Goal: Task Accomplishment & Management: Complete application form

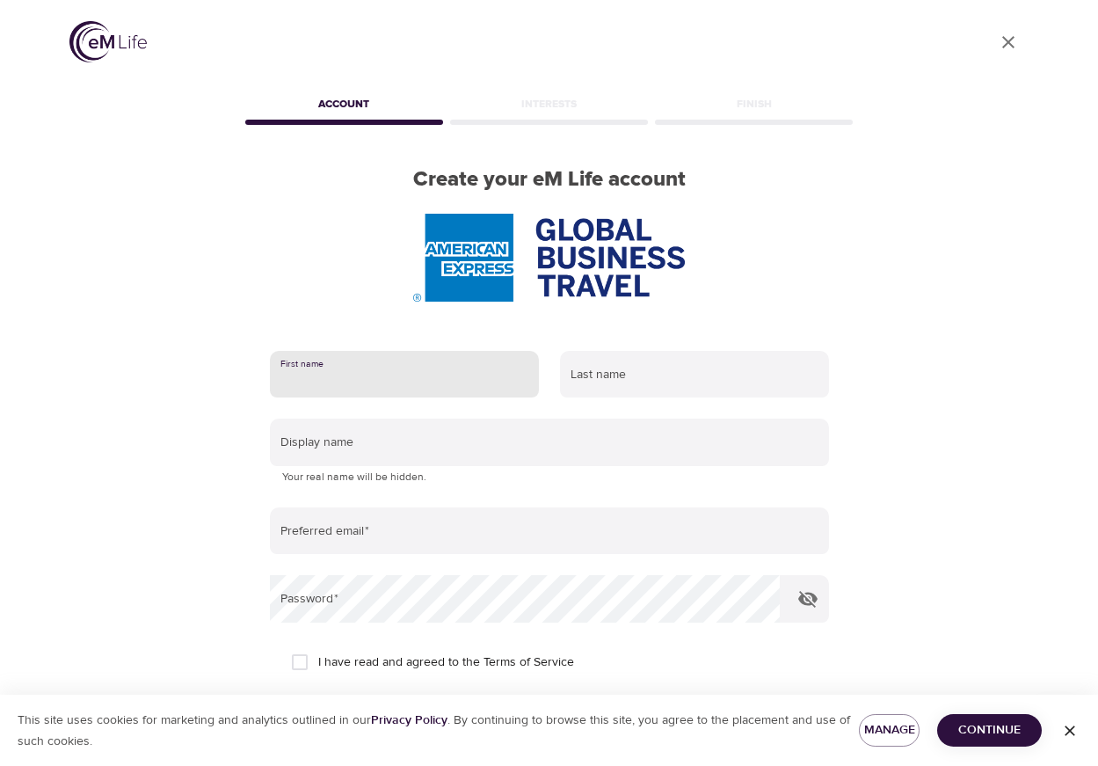
click at [407, 376] on input "text" at bounding box center [404, 374] width 269 height 47
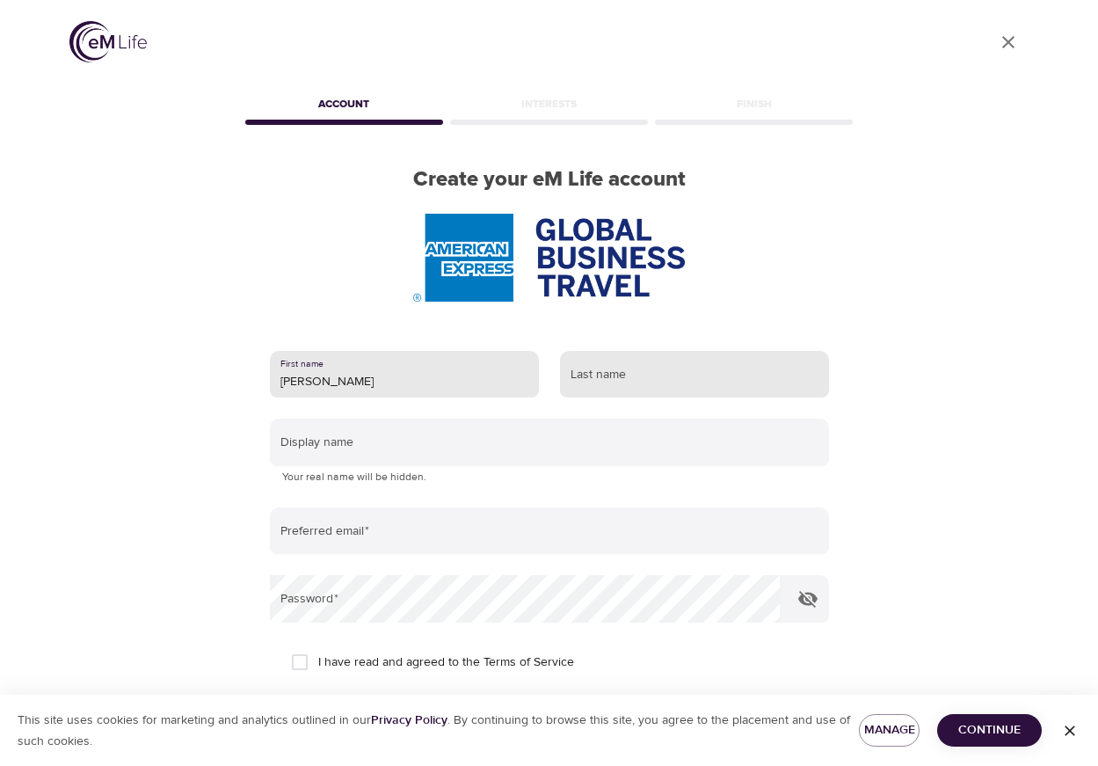
type input "[PERSON_NAME]"
click at [635, 376] on input "text" at bounding box center [694, 374] width 269 height 47
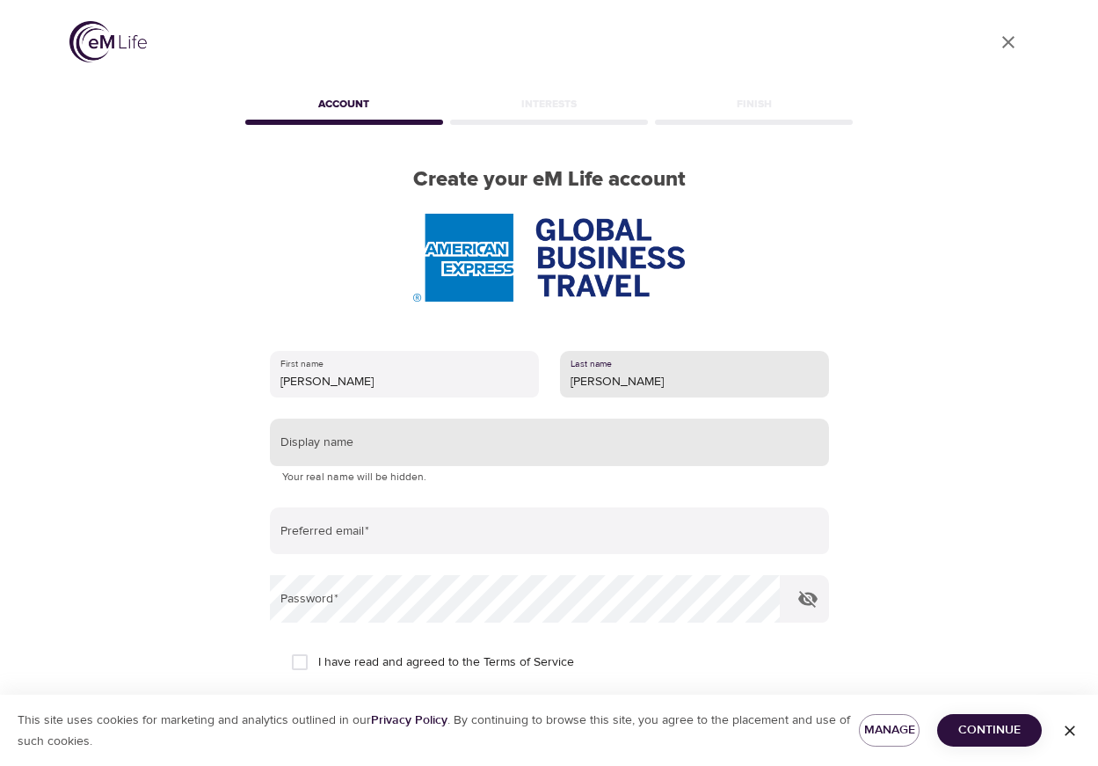
type input "[PERSON_NAME]"
click at [382, 452] on input "text" at bounding box center [549, 441] width 559 height 47
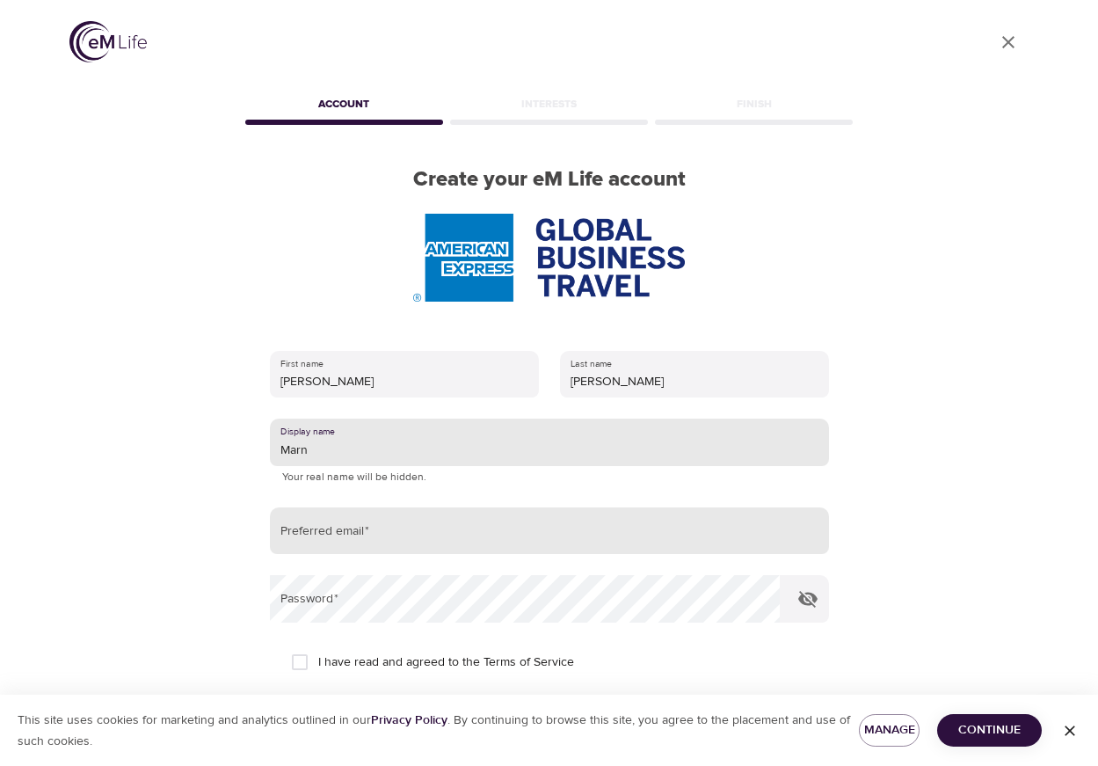
type input "Marn"
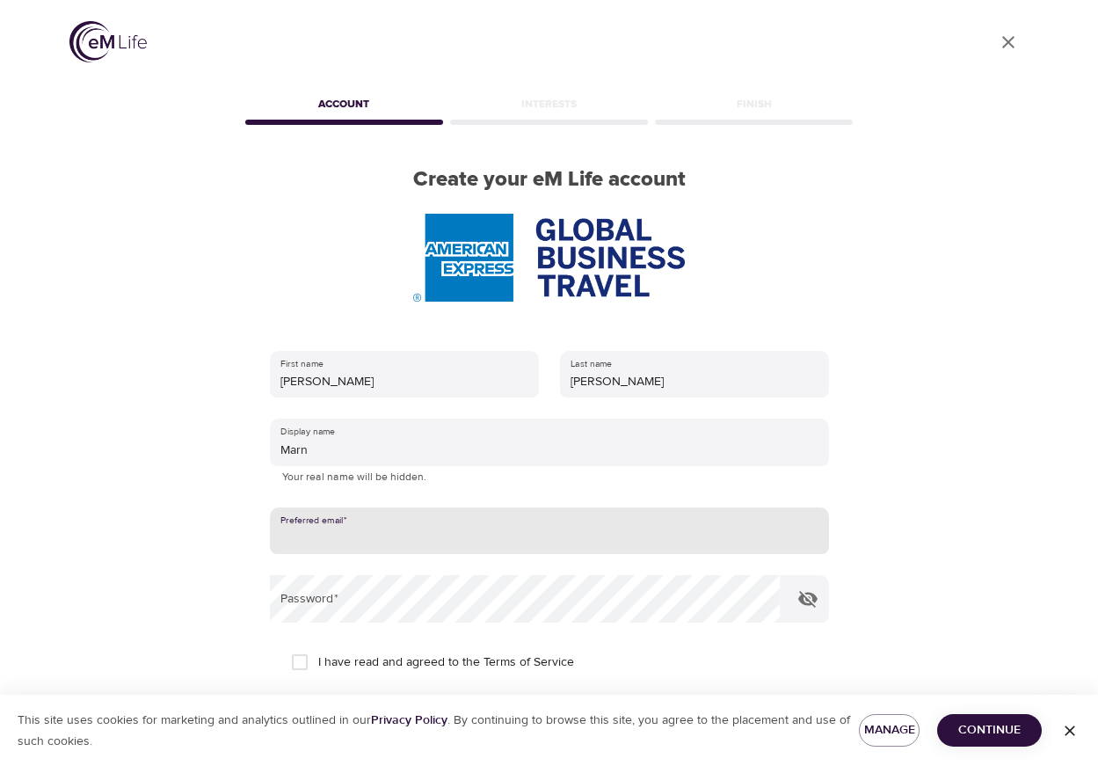
click at [440, 534] on input "email" at bounding box center [549, 530] width 559 height 47
type input "[PERSON_NAME][EMAIL_ADDRESS][PERSON_NAME][DOMAIN_NAME]"
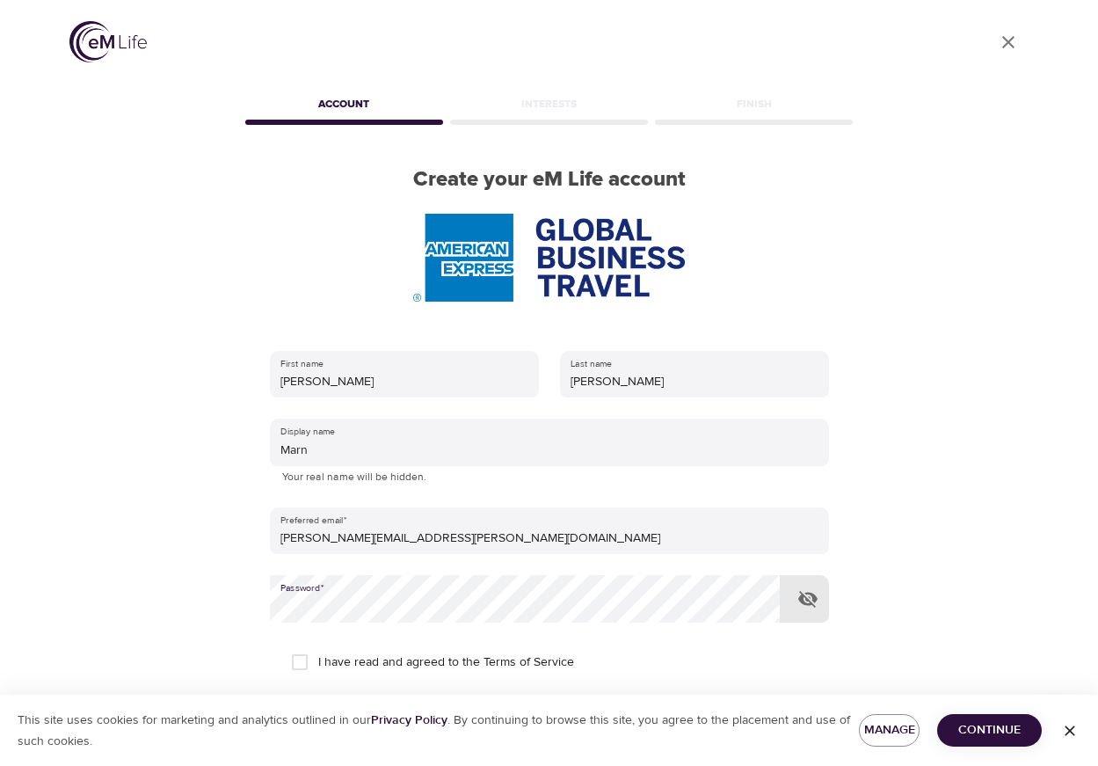
scroll to position [147, 0]
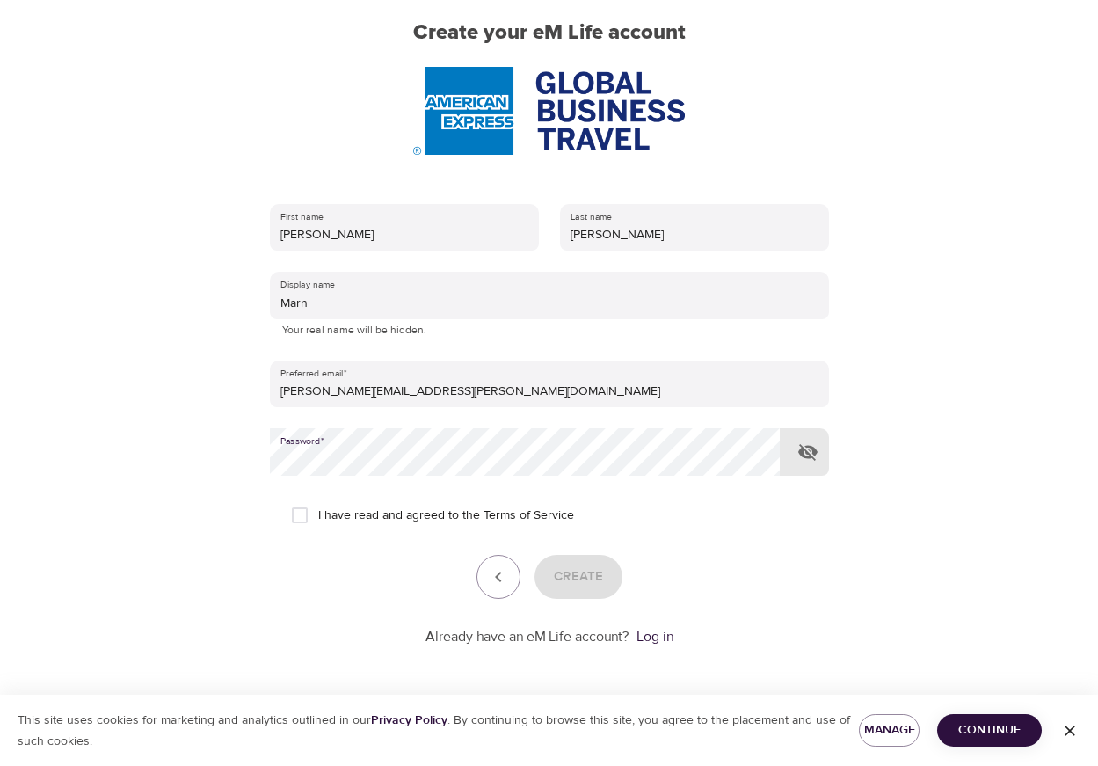
click at [302, 514] on input "I have read and agreed to the Terms of Service" at bounding box center [299, 515] width 37 height 37
checkbox input "true"
click at [589, 580] on span "Create" at bounding box center [578, 576] width 49 height 23
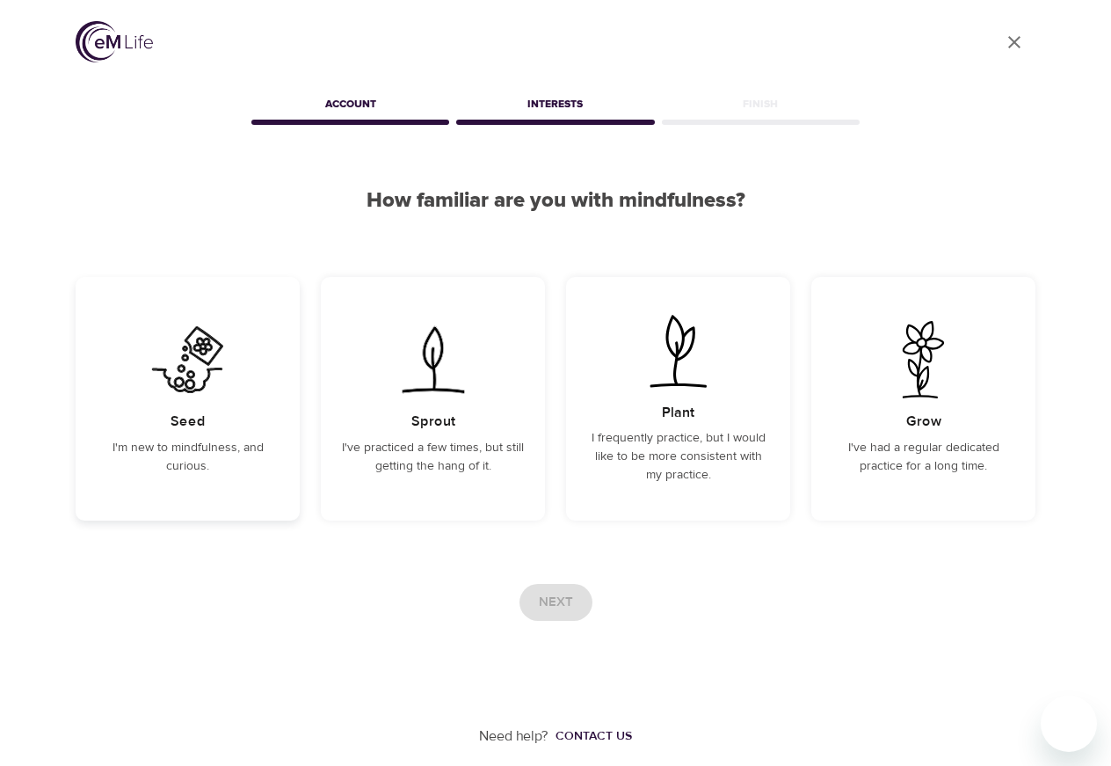
click at [187, 403] on div "Seed I'm new to mindfulness, and curious." at bounding box center [188, 398] width 224 height 243
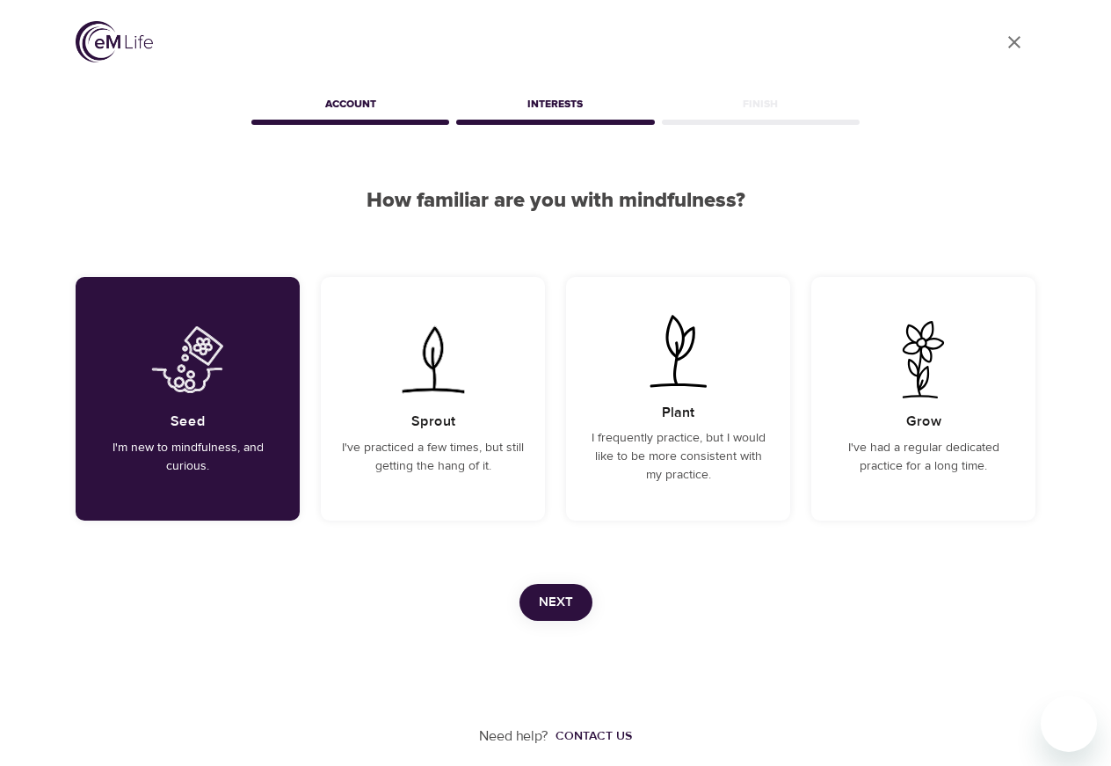
click at [558, 596] on span "Next" at bounding box center [556, 602] width 34 height 23
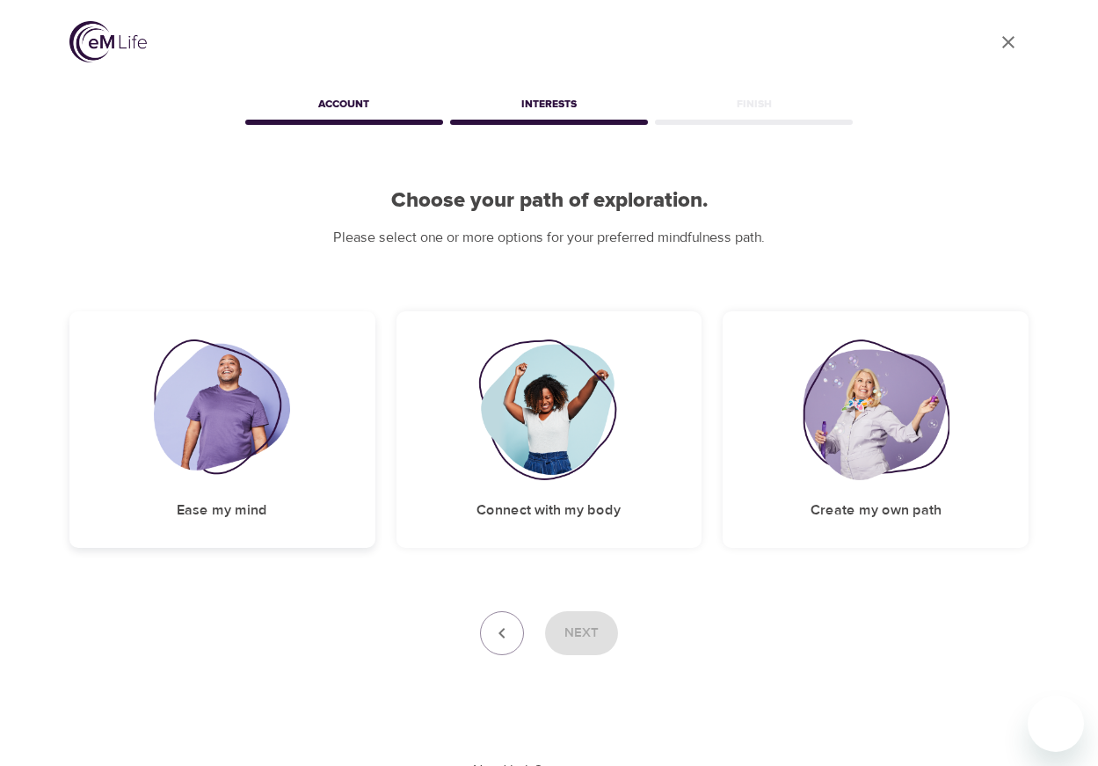
click at [214, 440] on img at bounding box center [222, 409] width 136 height 141
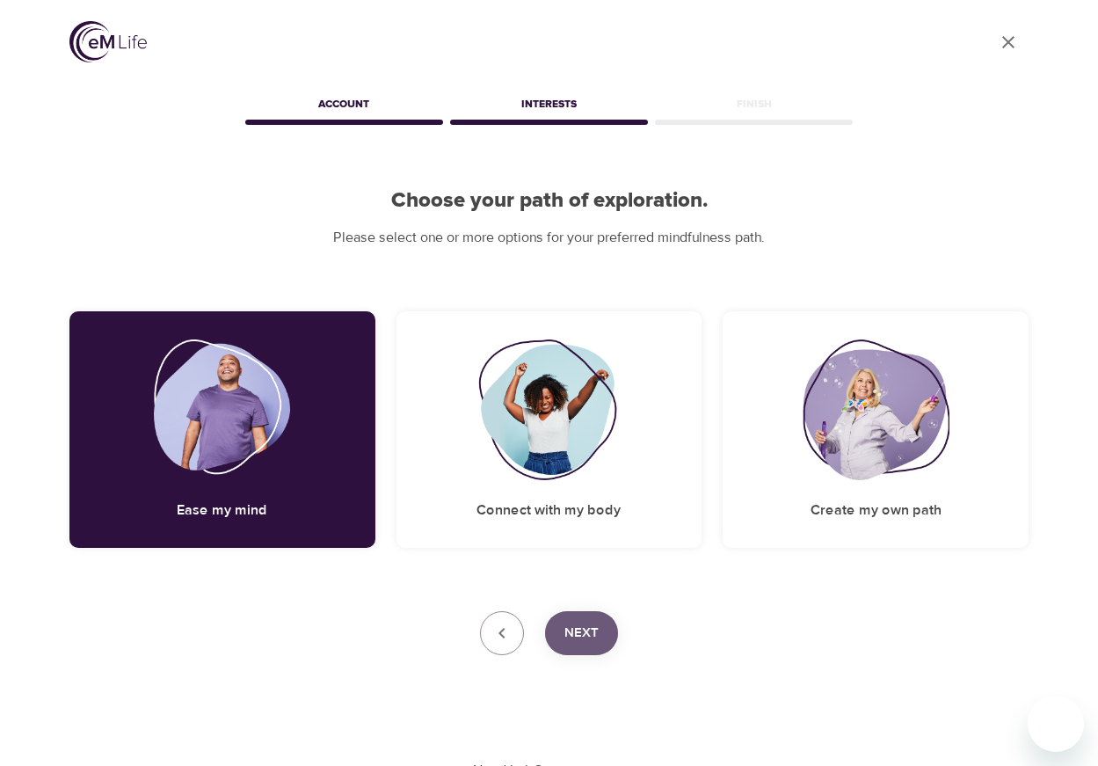
click at [589, 636] on span "Next" at bounding box center [581, 632] width 34 height 23
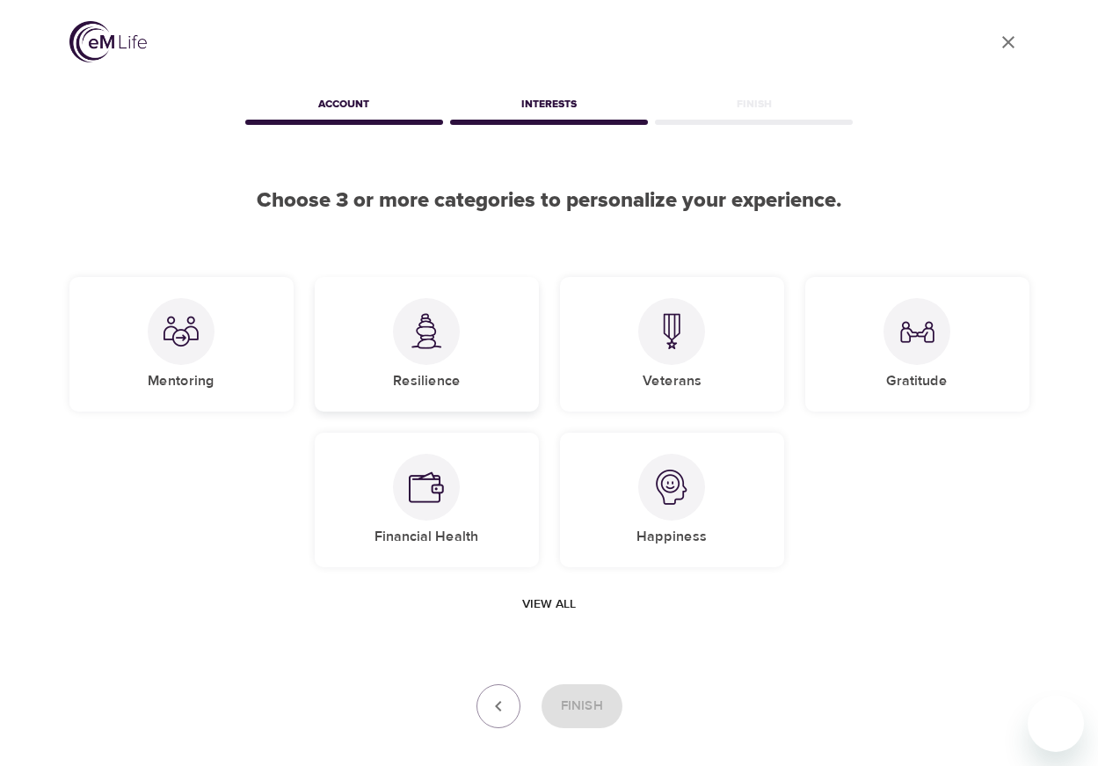
click at [431, 360] on div at bounding box center [426, 331] width 67 height 67
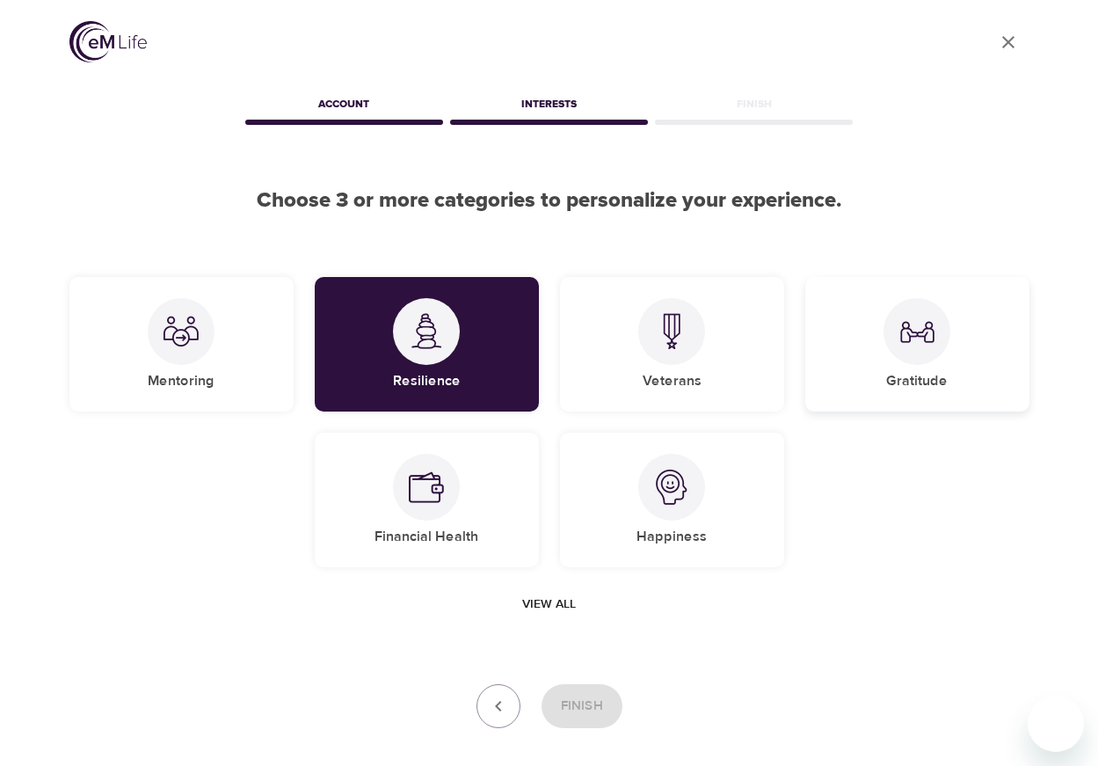
click at [925, 354] on div at bounding box center [916, 331] width 67 height 67
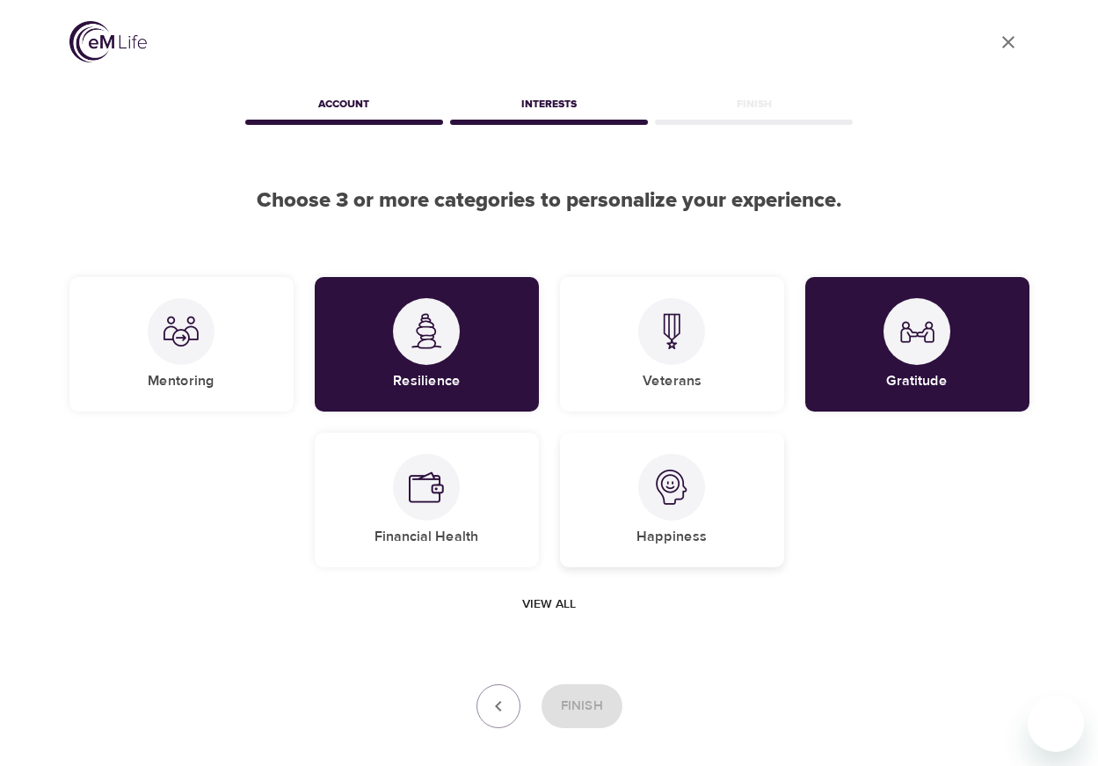
click at [679, 509] on div at bounding box center [671, 487] width 67 height 67
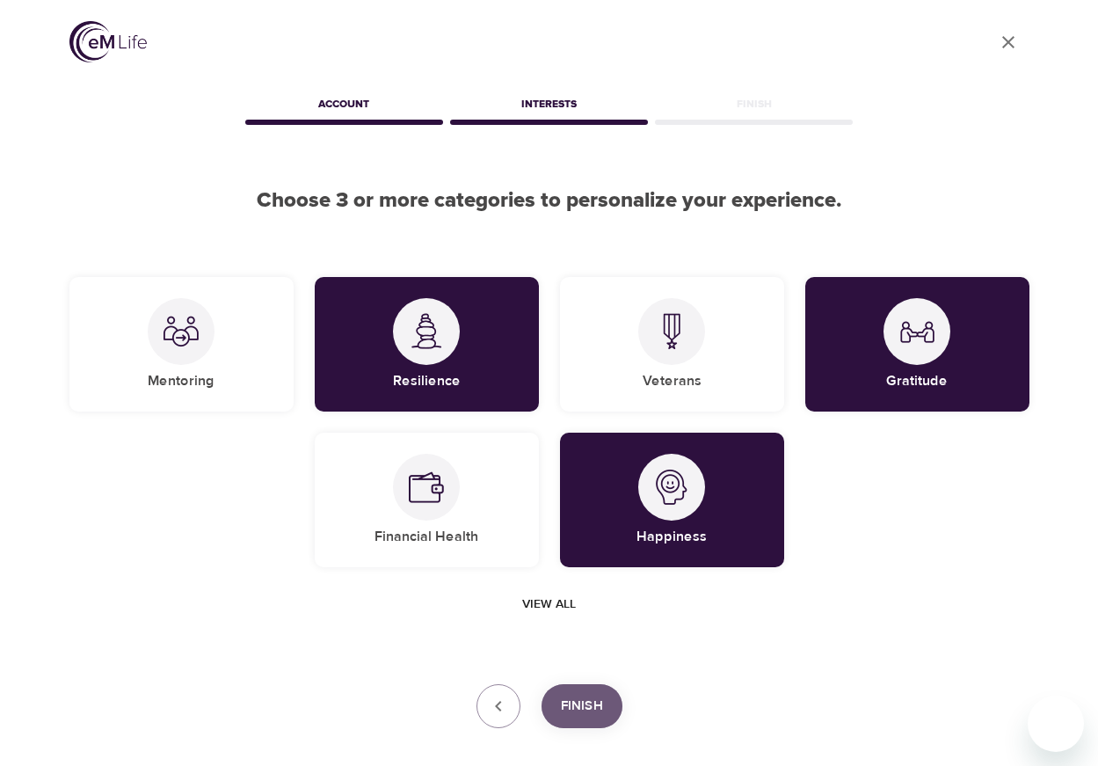
click at [597, 708] on span "Finish" at bounding box center [582, 705] width 42 height 23
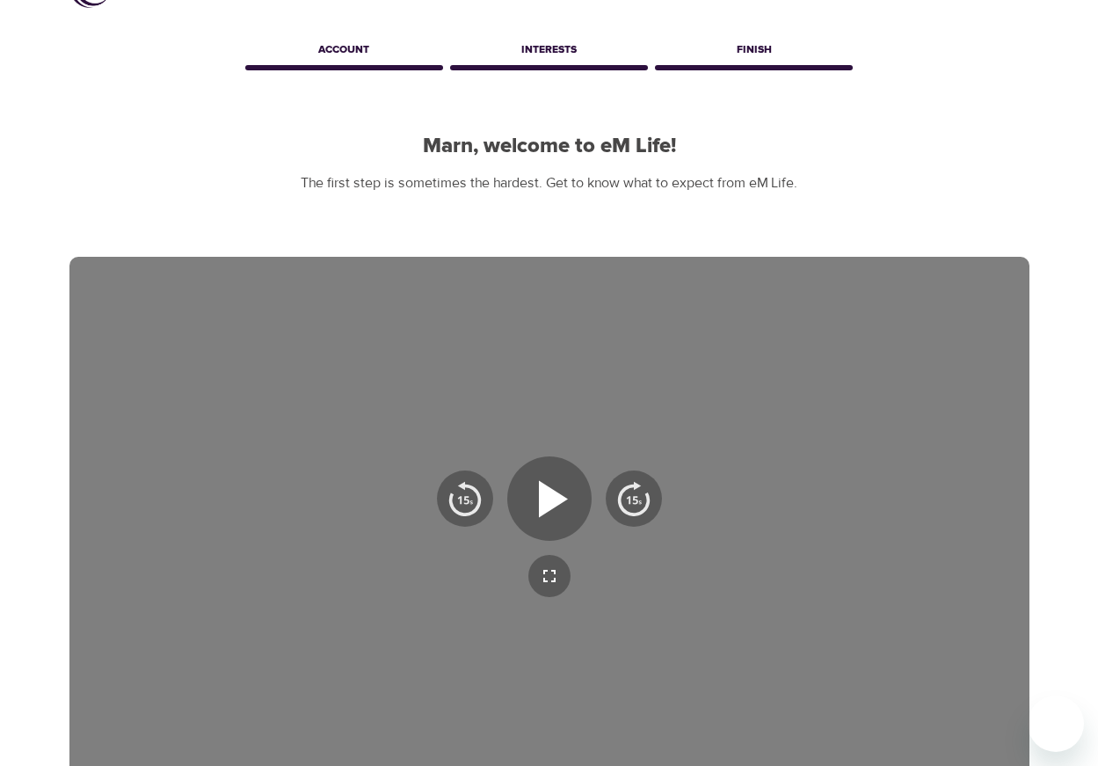
scroll to position [318, 0]
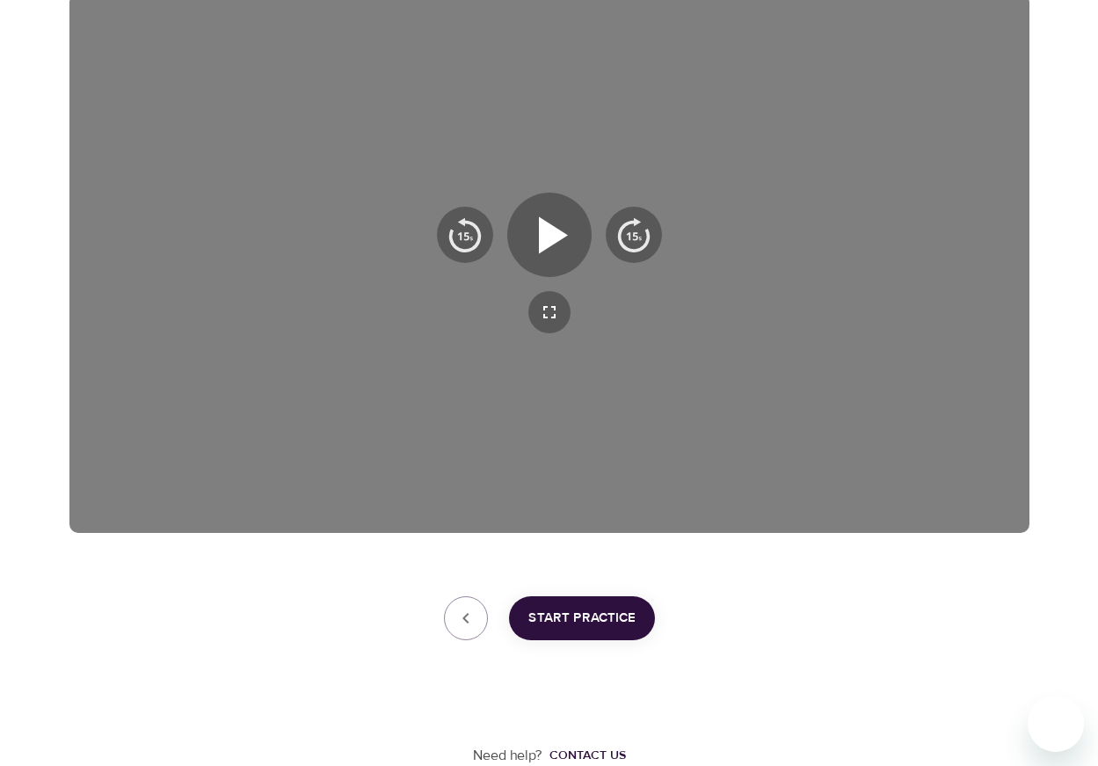
click at [583, 613] on span "Start Practice" at bounding box center [581, 617] width 107 height 23
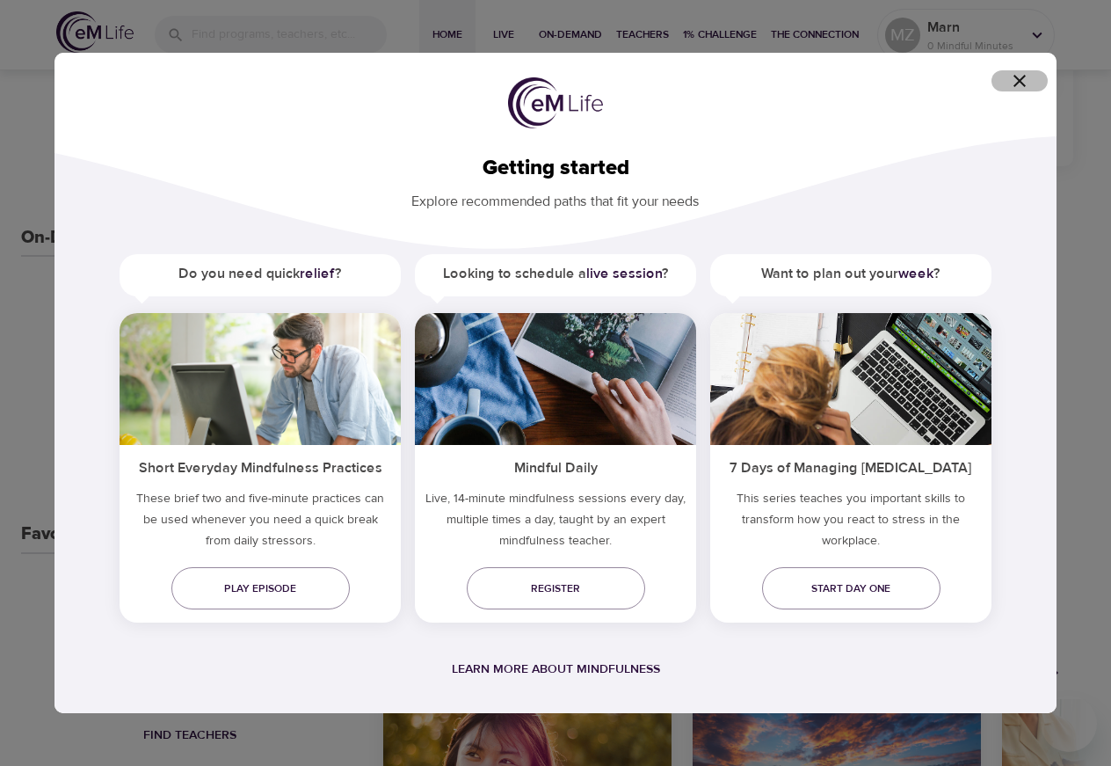
click at [1021, 79] on icon "button" at bounding box center [1019, 81] width 12 height 12
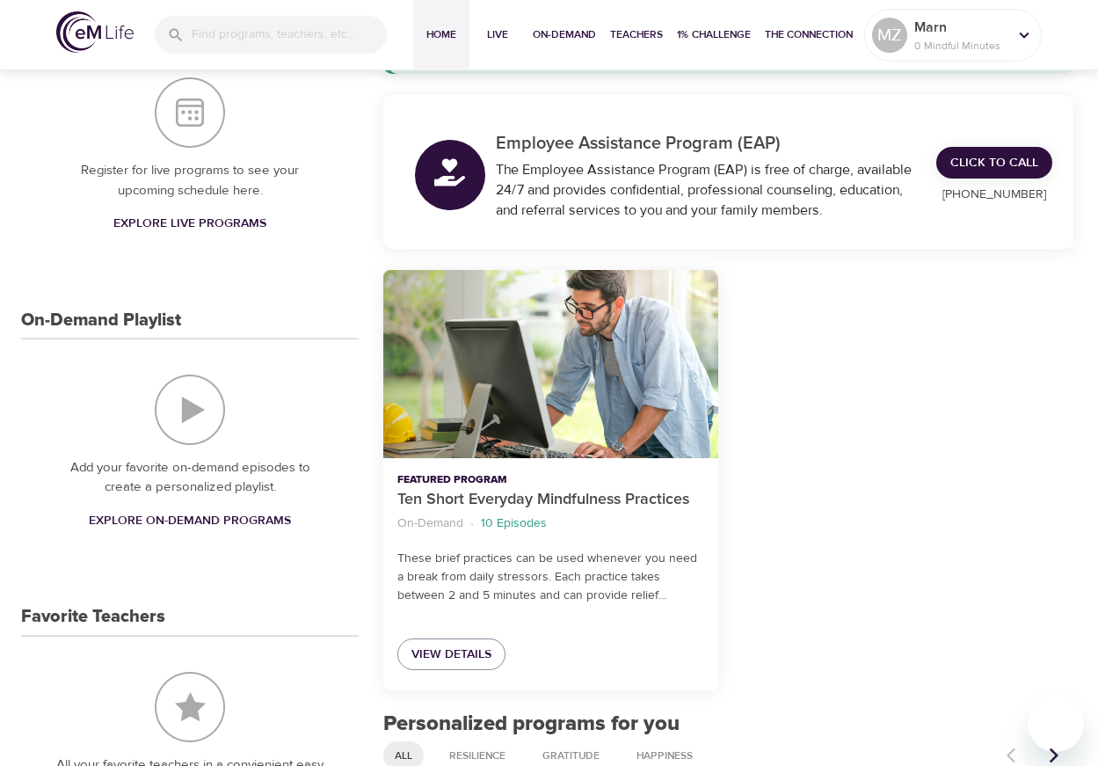
scroll to position [264, 0]
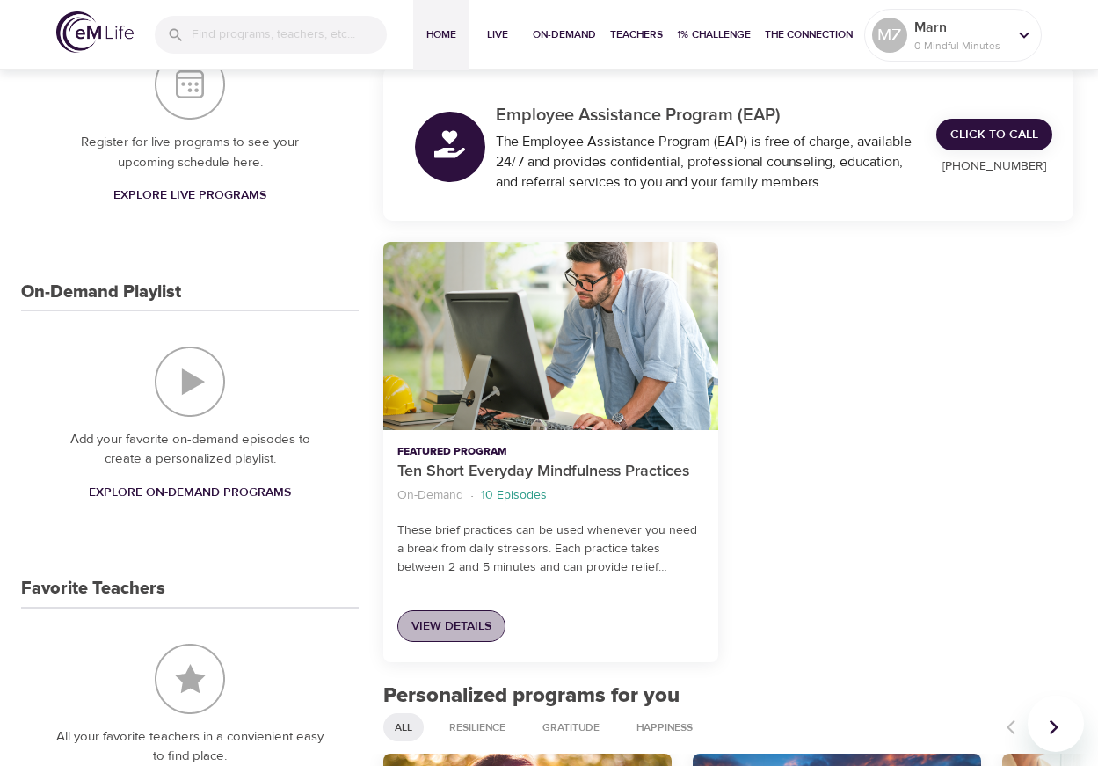
click at [458, 628] on span "View Details" at bounding box center [451, 626] width 80 height 22
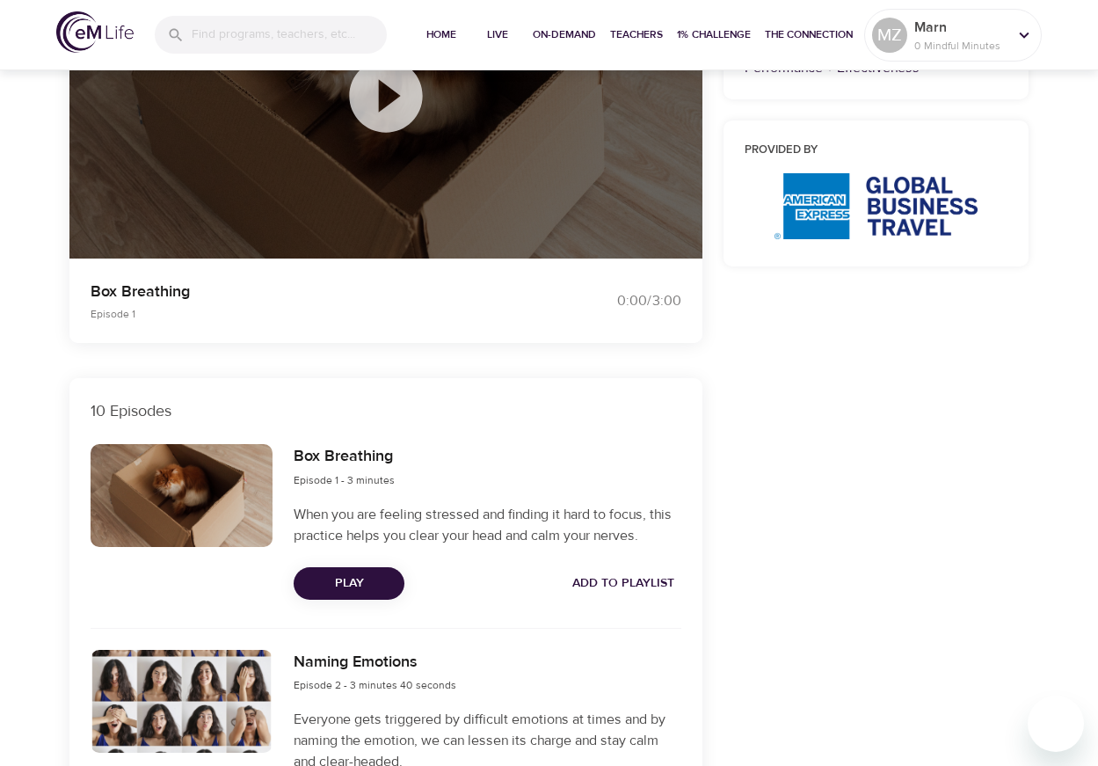
scroll to position [264, 0]
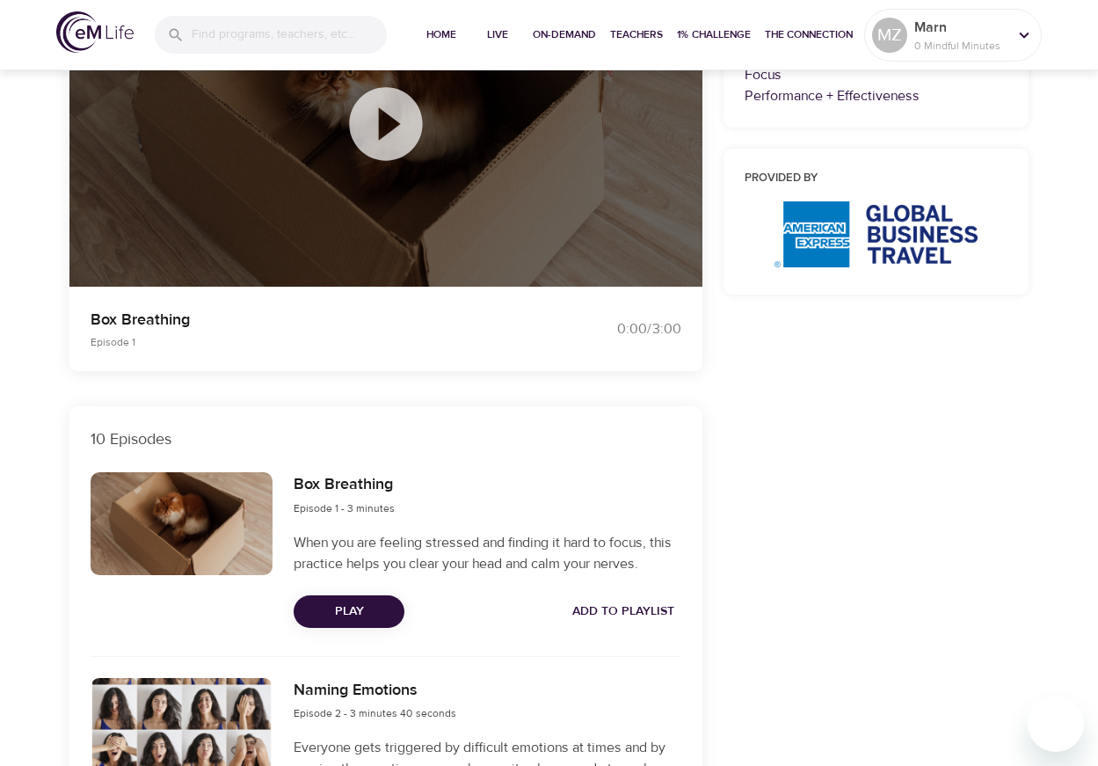
click at [382, 138] on icon at bounding box center [385, 123] width 73 height 73
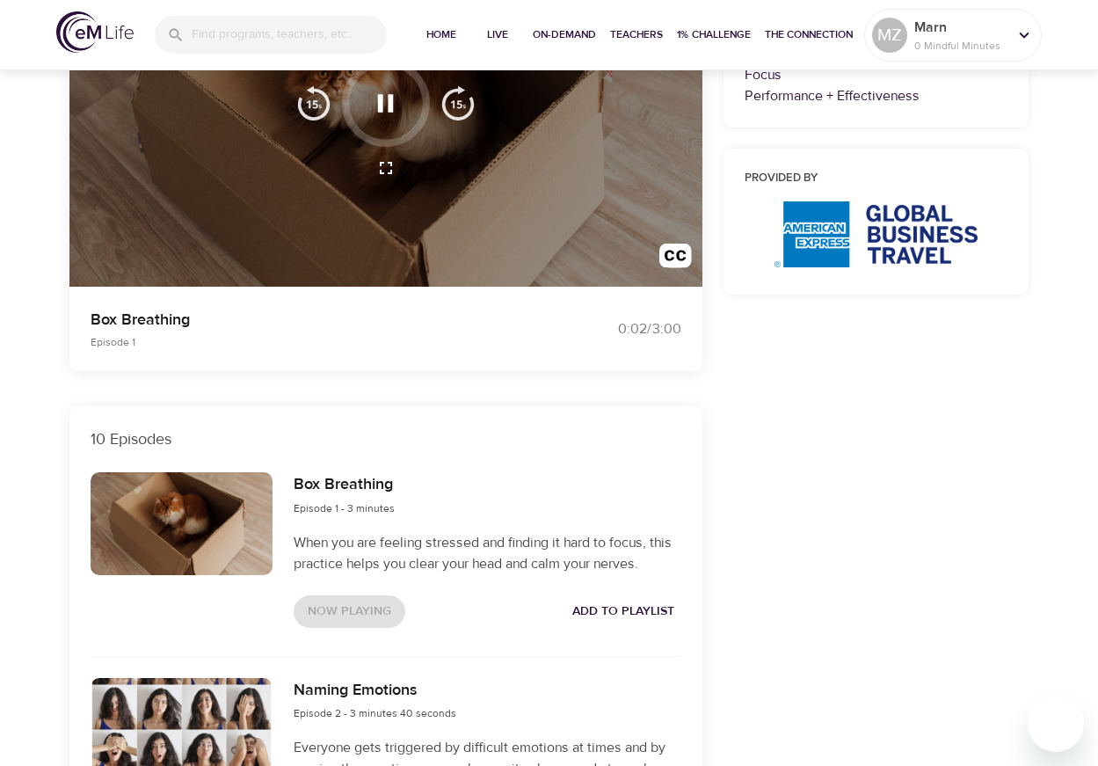
scroll to position [176, 0]
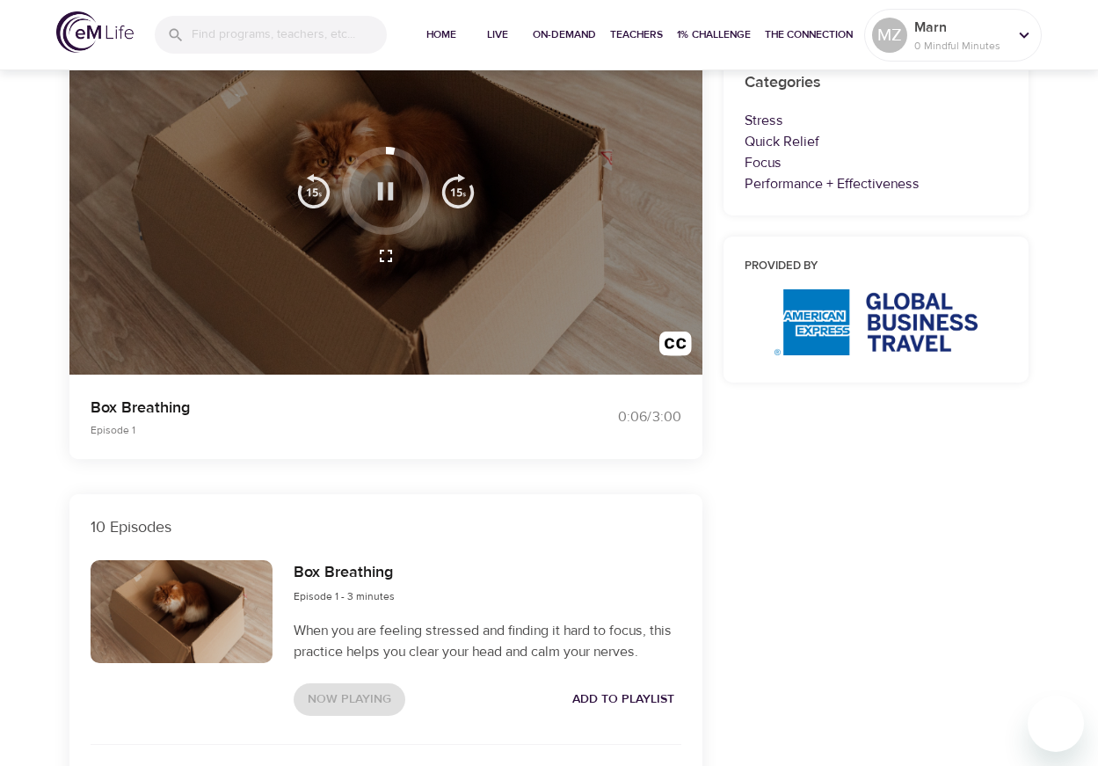
click at [388, 192] on icon "button" at bounding box center [386, 191] width 16 height 18
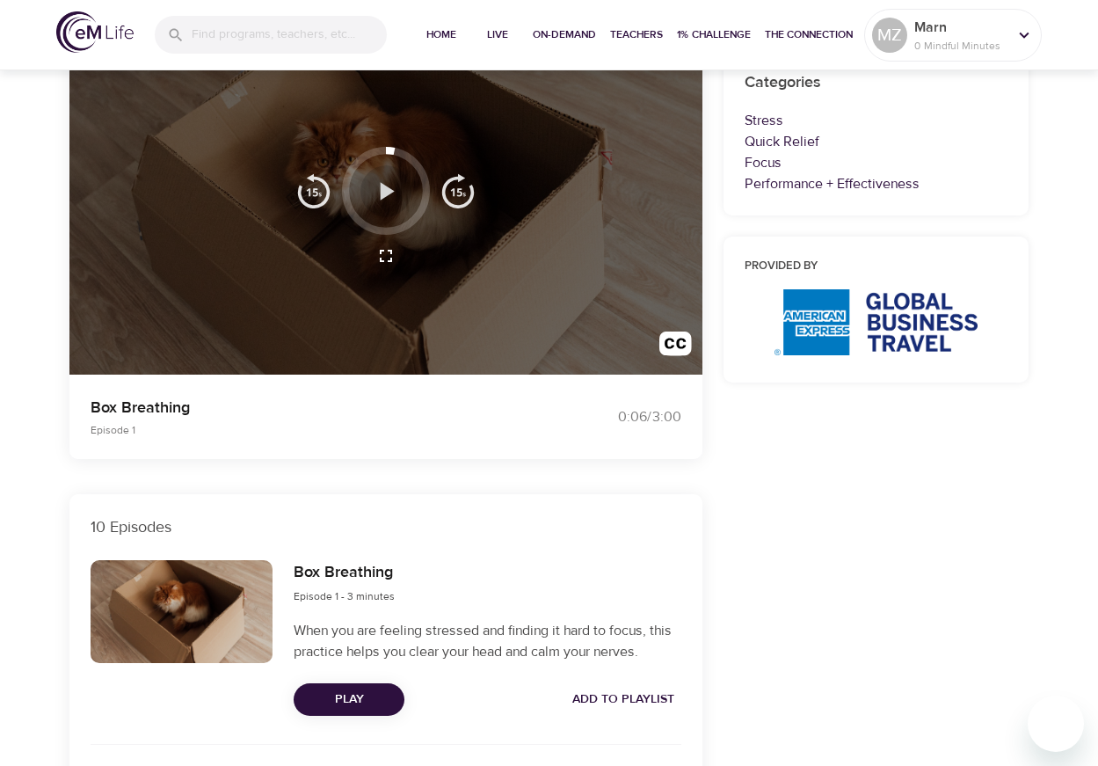
click at [386, 196] on icon "button" at bounding box center [388, 191] width 14 height 18
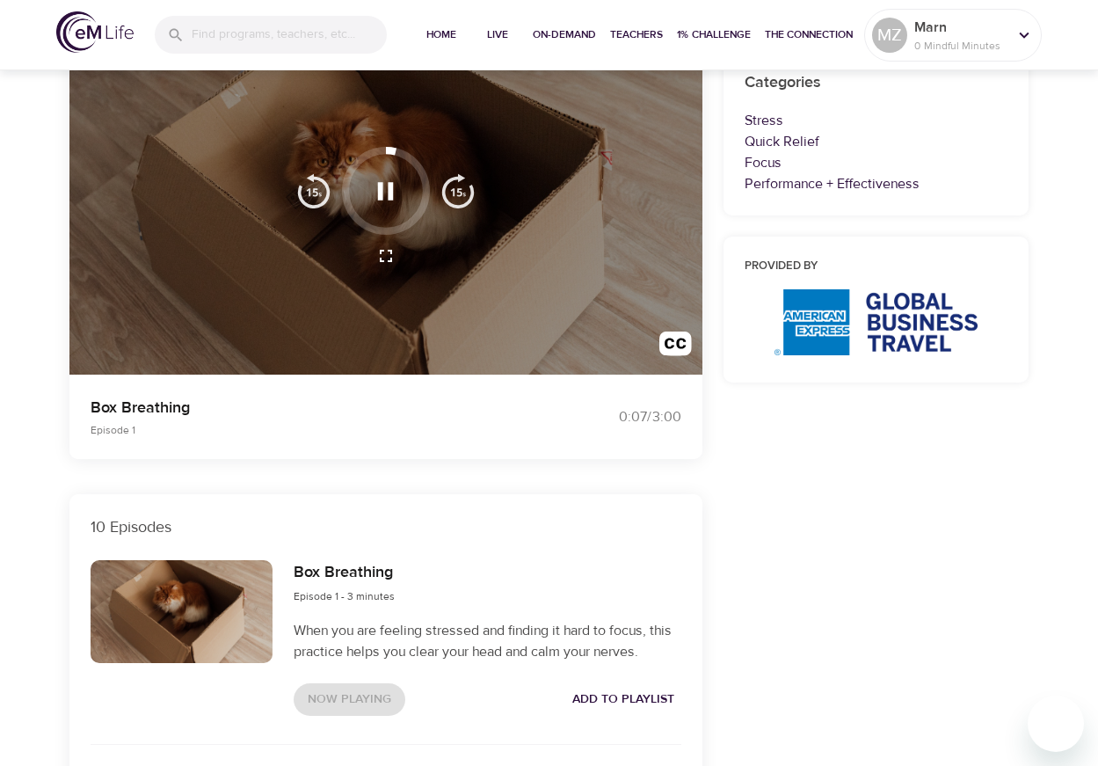
click at [383, 192] on icon "button" at bounding box center [385, 191] width 31 height 31
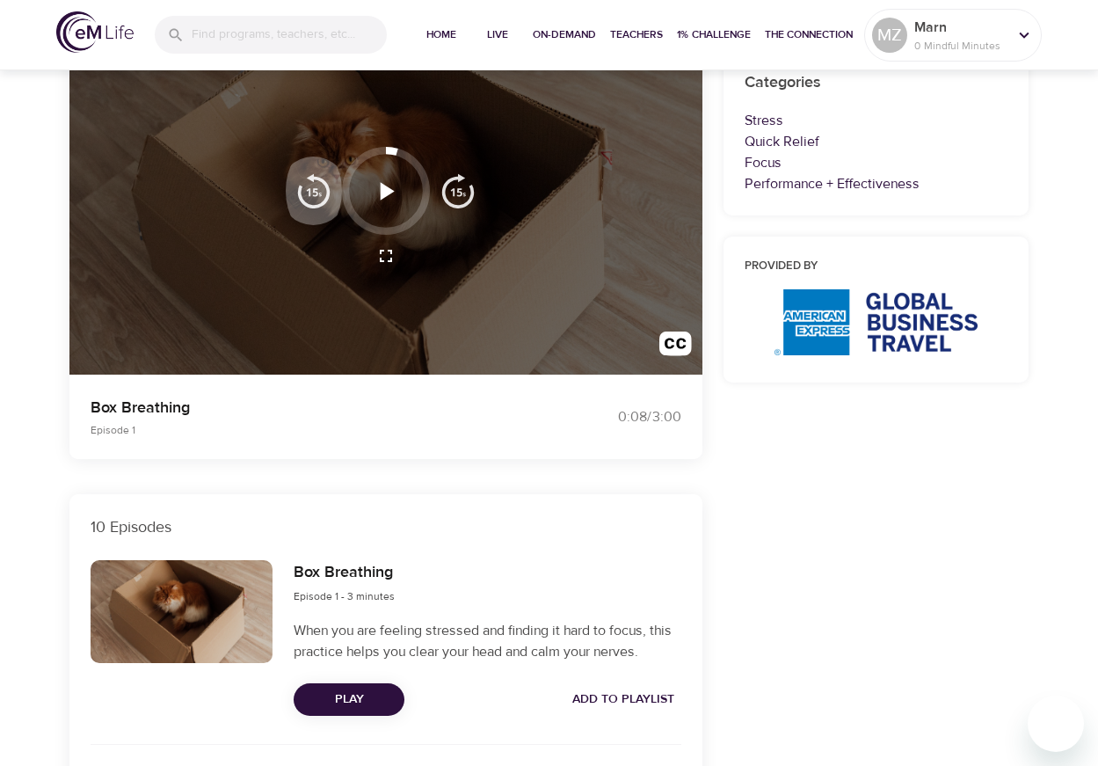
click at [316, 192] on img "button" at bounding box center [313, 190] width 35 height 35
click at [384, 190] on icon "button" at bounding box center [388, 191] width 14 height 18
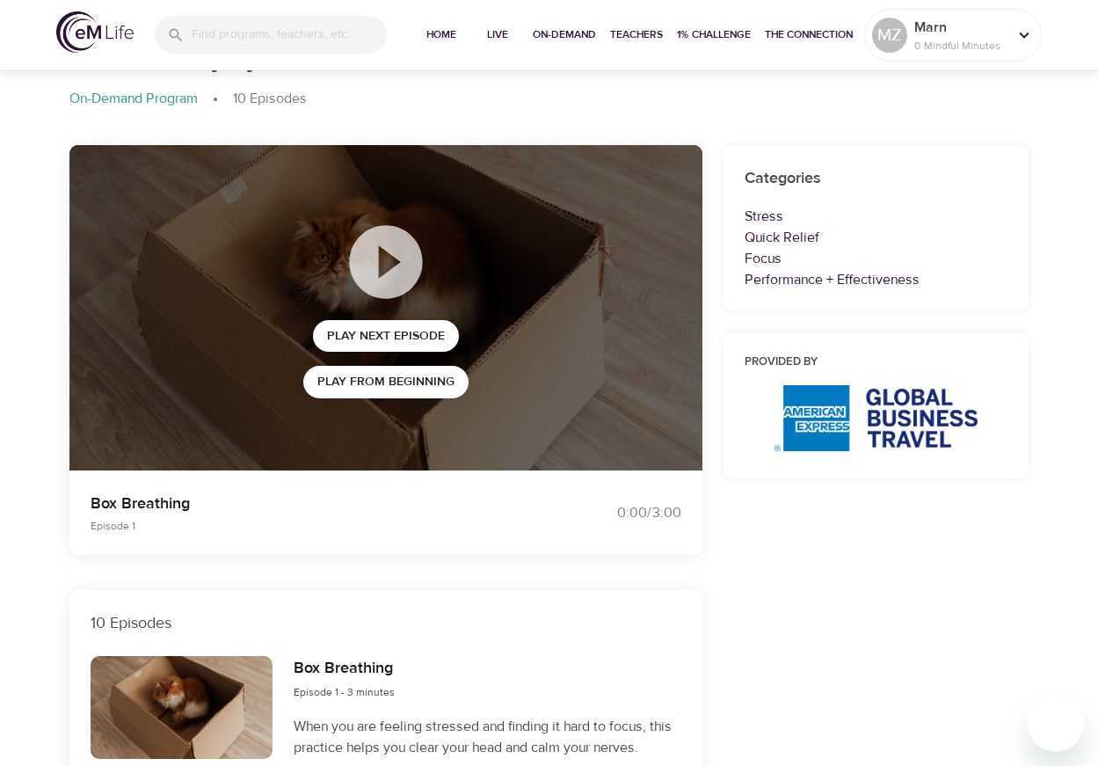
scroll to position [0, 0]
